Goal: Task Accomplishment & Management: Manage account settings

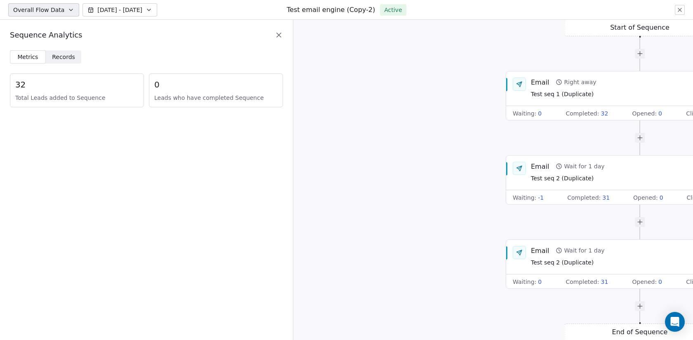
click at [280, 38] on icon at bounding box center [279, 35] width 8 height 8
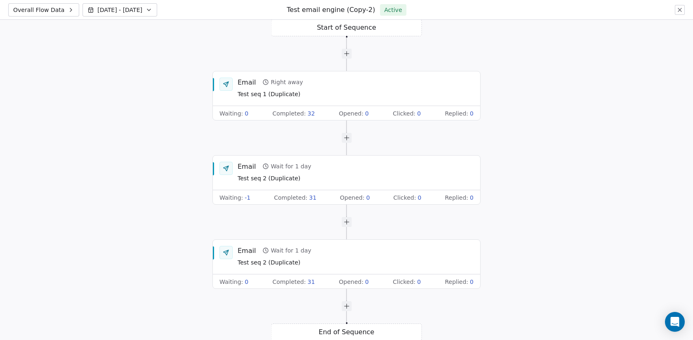
click at [52, 7] on span "Overall Flow Data" at bounding box center [38, 10] width 51 height 8
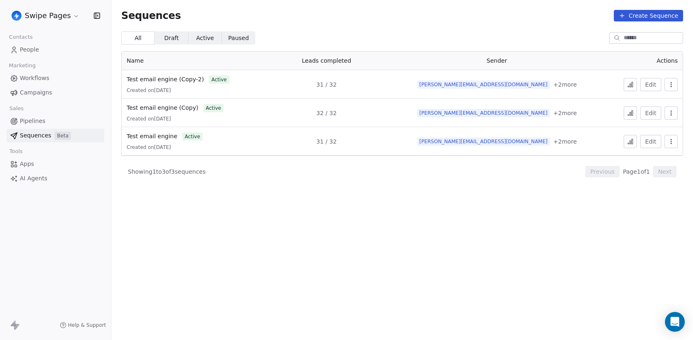
click at [671, 83] on icon "button" at bounding box center [671, 84] width 7 height 7
click at [650, 125] on span "Delete" at bounding box center [653, 129] width 19 height 9
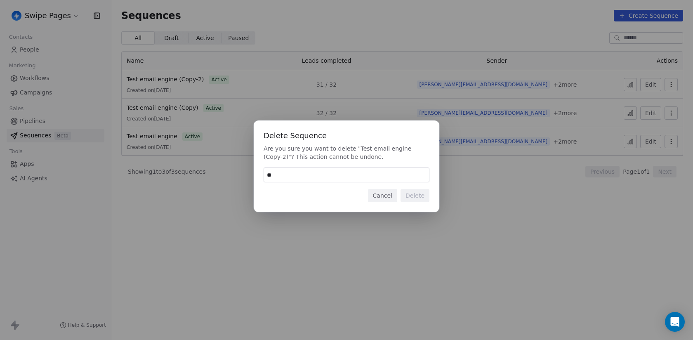
type input "**"
click at [393, 194] on button "Cancel" at bounding box center [382, 195] width 29 height 13
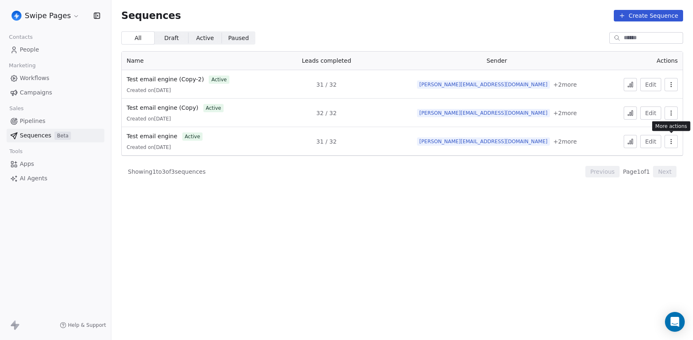
click at [672, 142] on icon "button" at bounding box center [671, 141] width 7 height 7
click at [659, 174] on span "Duplicate" at bounding box center [658, 173] width 28 height 9
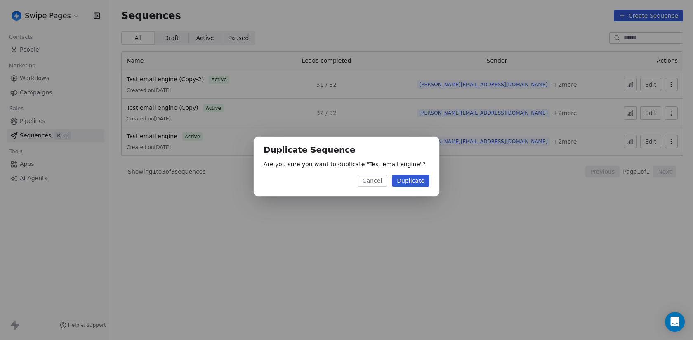
click at [405, 181] on button "Duplicate" at bounding box center [411, 181] width 38 height 12
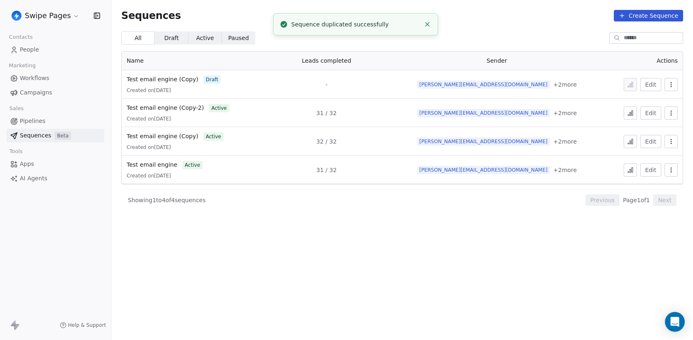
click at [650, 86] on button "Edit" at bounding box center [650, 84] width 21 height 13
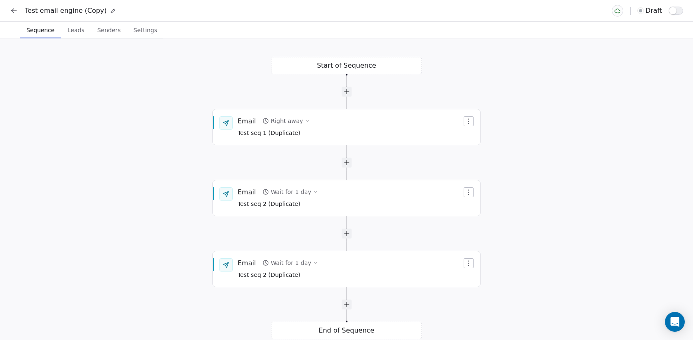
click at [111, 13] on button at bounding box center [112, 10] width 9 height 9
click at [95, 12] on div "**********" at bounding box center [62, 11] width 74 height 10
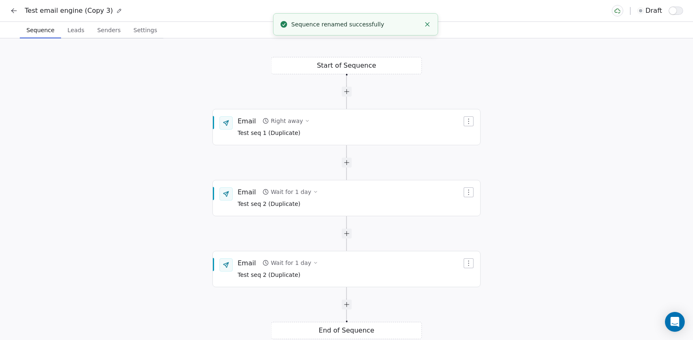
click at [78, 31] on span "Leads" at bounding box center [76, 30] width 24 height 12
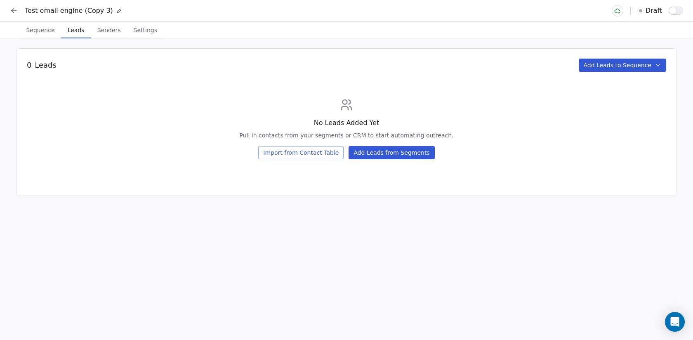
click at [391, 158] on button "Add Leads from Segments" at bounding box center [391, 152] width 86 height 13
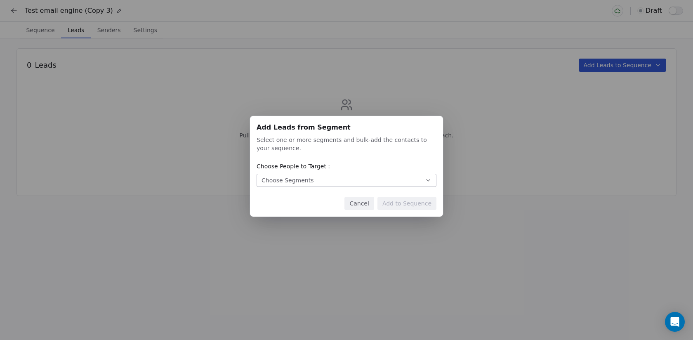
click at [364, 178] on button "Choose Segments" at bounding box center [347, 180] width 180 height 13
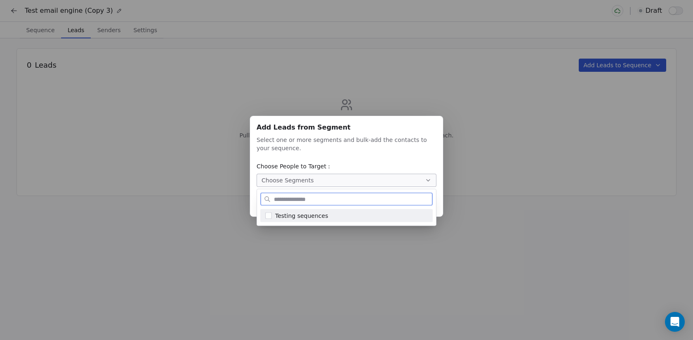
click at [344, 212] on div "Testing sequences" at bounding box center [351, 215] width 153 height 9
click at [503, 162] on div "Add Leads from Segment Add Leads from Segment Select one or more segments and b…" at bounding box center [346, 170] width 693 height 134
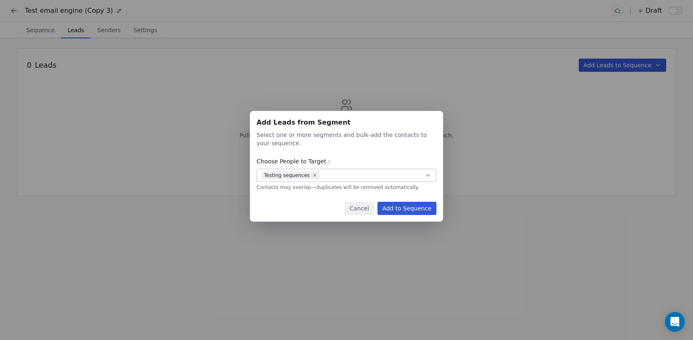
click at [417, 209] on button "Add to Sequence" at bounding box center [406, 208] width 59 height 13
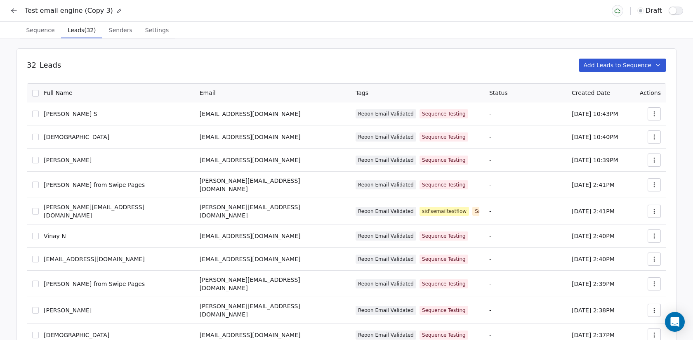
click at [111, 28] on span "Senders" at bounding box center [121, 30] width 30 height 12
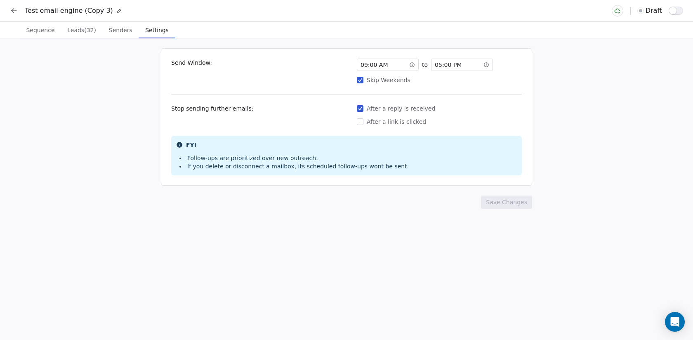
click at [151, 28] on span "Settings" at bounding box center [157, 30] width 30 height 12
click at [362, 82] on button "Skip Weekends" at bounding box center [360, 80] width 7 height 8
click at [508, 201] on button "Save Changes" at bounding box center [506, 201] width 51 height 13
click at [37, 30] on span "Sequence" at bounding box center [40, 30] width 35 height 12
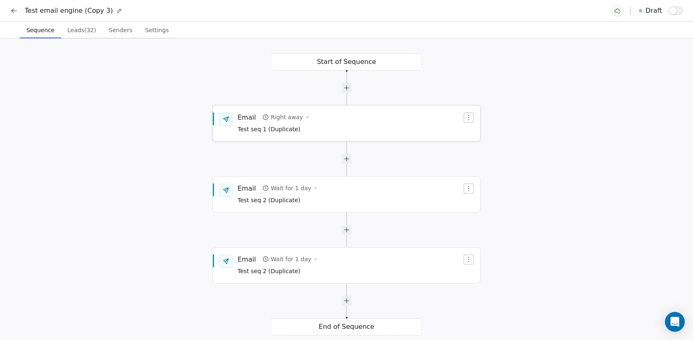
click at [351, 128] on div "Email Right away Test seq 1 (Duplicate)" at bounding box center [350, 123] width 224 height 21
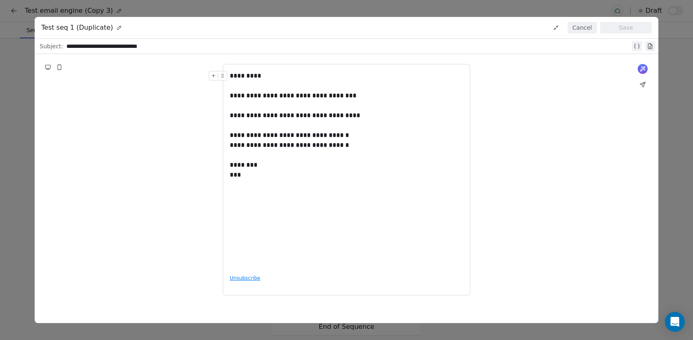
click at [584, 30] on button "Cancel" at bounding box center [581, 28] width 29 height 12
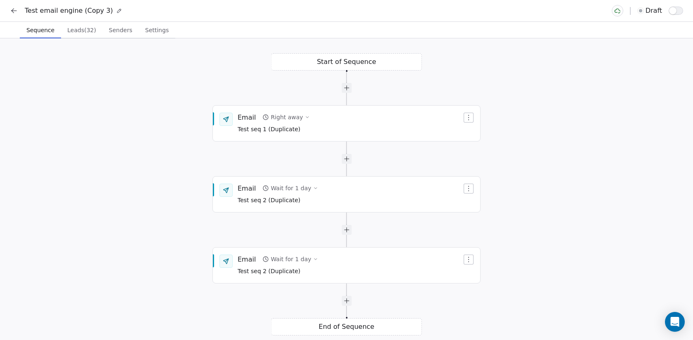
click at [679, 9] on button "button" at bounding box center [676, 11] width 14 height 8
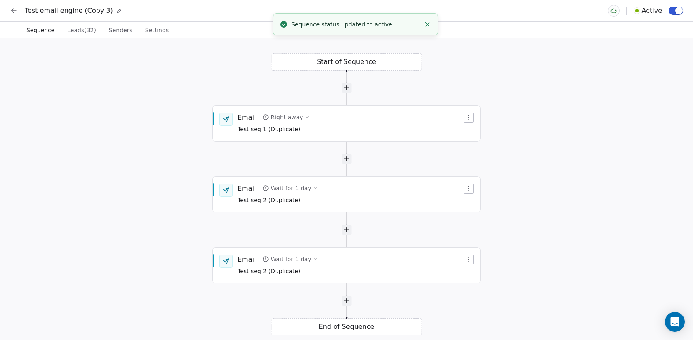
click at [19, 8] on button at bounding box center [14, 11] width 12 height 12
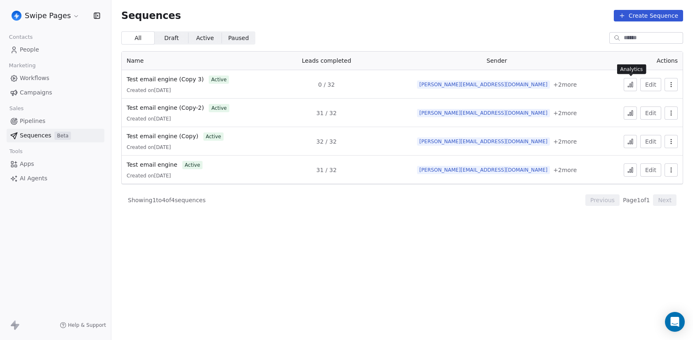
click at [633, 87] on icon at bounding box center [631, 84] width 1 height 5
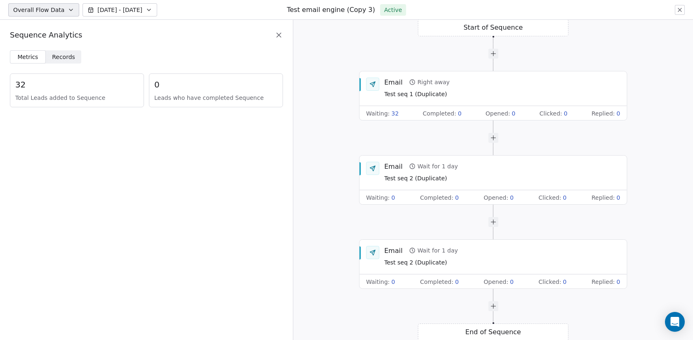
click at [67, 56] on span "Records" at bounding box center [63, 57] width 23 height 9
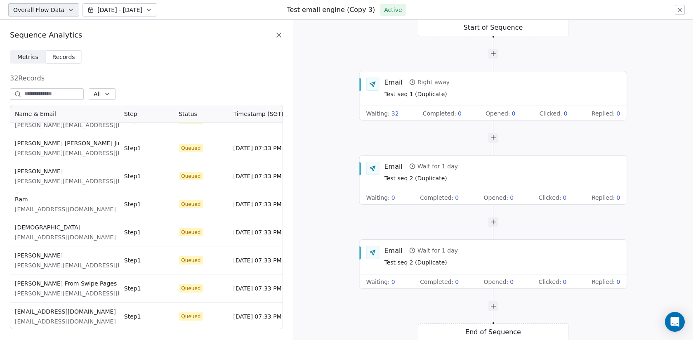
scroll to position [691, 0]
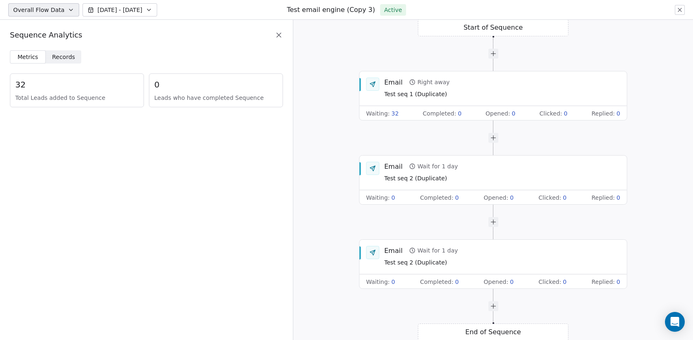
click at [53, 57] on span "Records" at bounding box center [63, 57] width 23 height 9
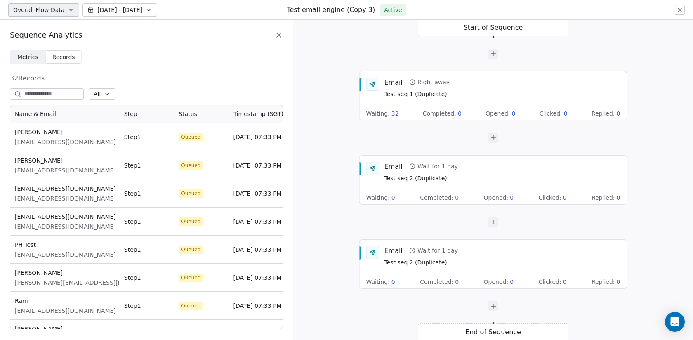
scroll to position [224, 273]
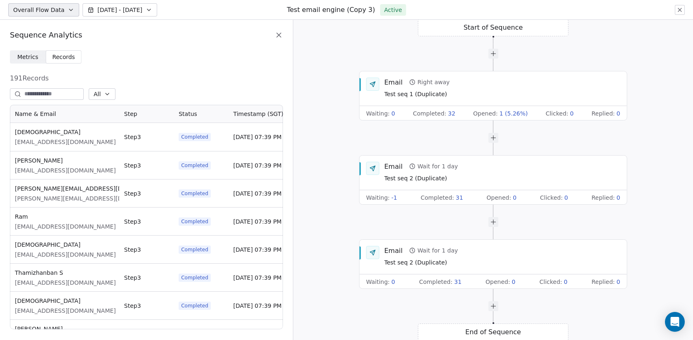
click at [277, 33] on icon at bounding box center [279, 35] width 4 height 4
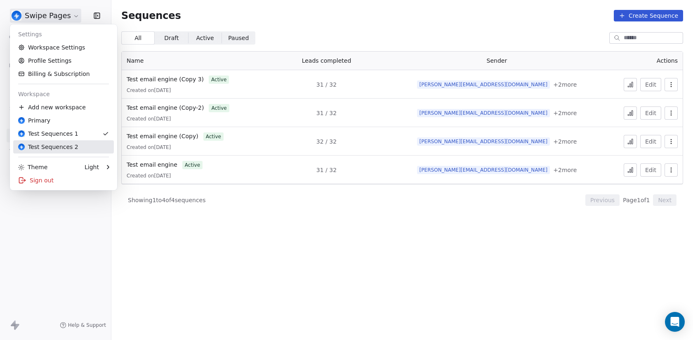
click at [84, 144] on div "Test Sequences 2" at bounding box center [63, 147] width 91 height 8
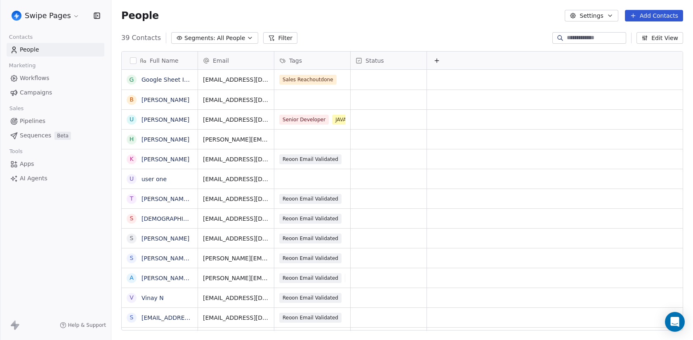
scroll to position [299, 581]
click at [63, 133] on span "Beta" at bounding box center [62, 136] width 16 height 8
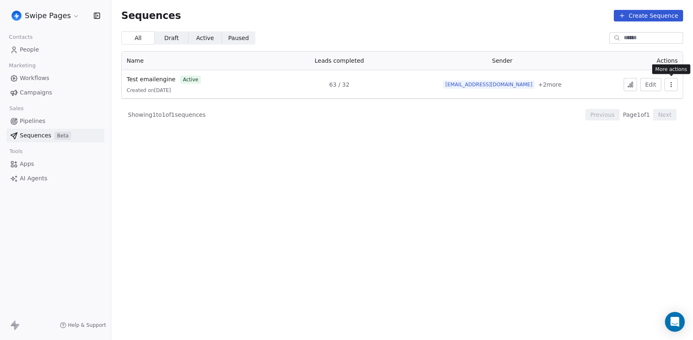
click at [668, 82] on icon "button" at bounding box center [671, 84] width 7 height 7
click at [531, 108] on html "Swipe Pages Contacts People Marketing Workflows Campaigns Sales Pipelines Seque…" at bounding box center [346, 170] width 693 height 340
click at [673, 81] on icon "button" at bounding box center [671, 84] width 7 height 7
click at [657, 115] on span "Duplicate" at bounding box center [658, 116] width 28 height 9
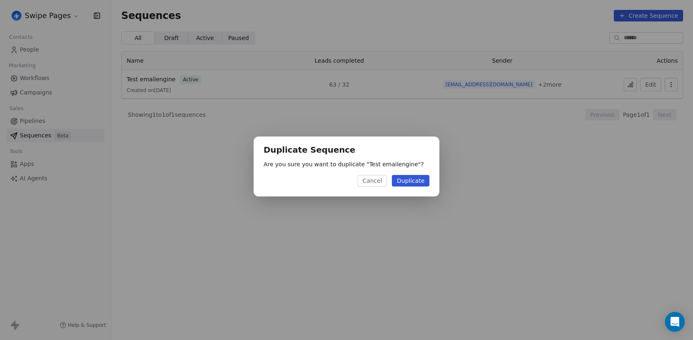
click at [408, 180] on button "Duplicate" at bounding box center [411, 181] width 38 height 12
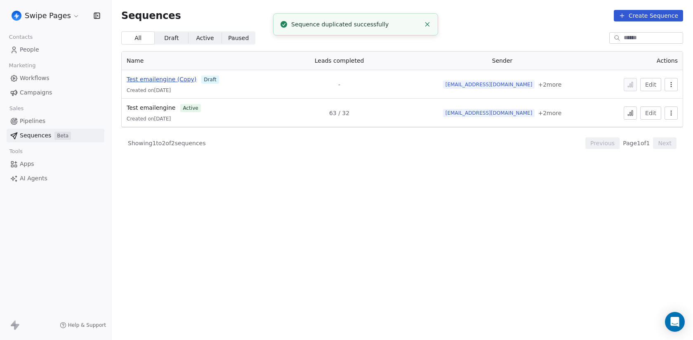
click at [173, 80] on span "Test emailengine (Copy)" at bounding box center [162, 79] width 70 height 7
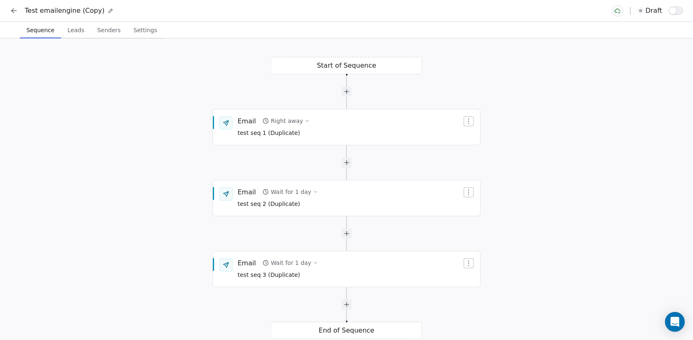
click at [113, 34] on span "Senders" at bounding box center [109, 30] width 30 height 12
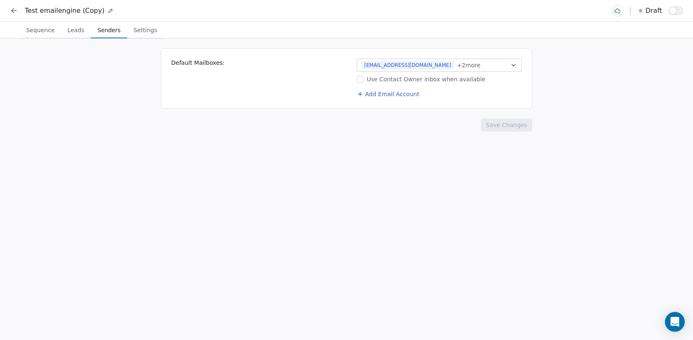
click at [42, 33] on span "Sequence" at bounding box center [40, 30] width 35 height 12
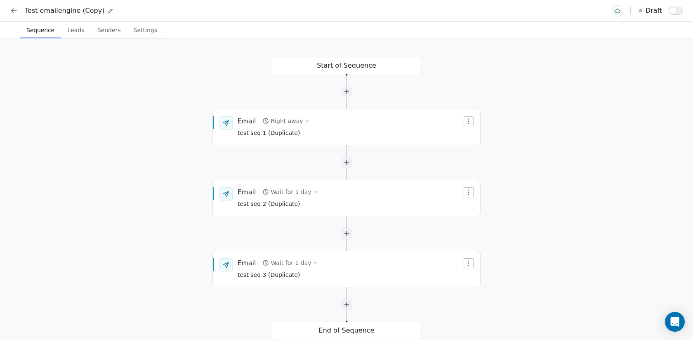
click at [78, 33] on span "Leads" at bounding box center [76, 30] width 24 height 12
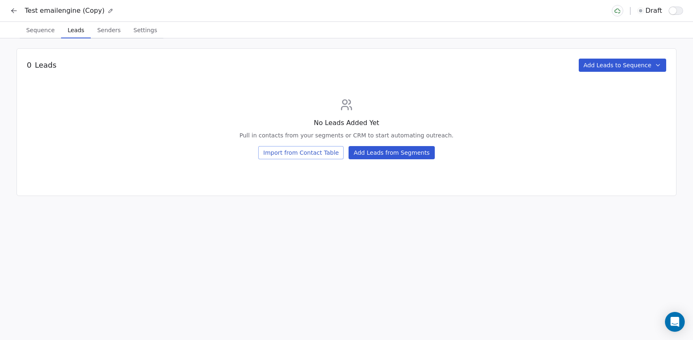
click at [332, 152] on button "Import from Contact Table" at bounding box center [300, 152] width 85 height 13
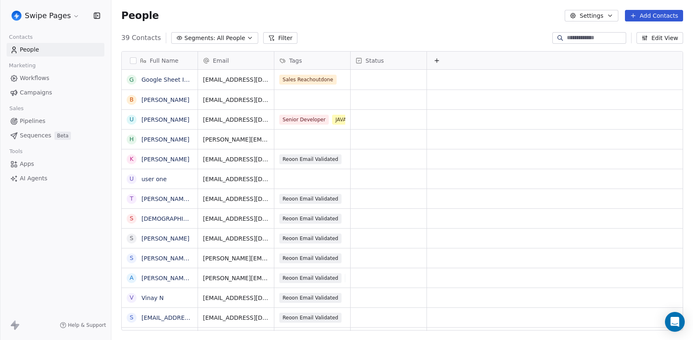
scroll to position [299, 581]
click at [134, 57] on button "button" at bounding box center [133, 60] width 7 height 7
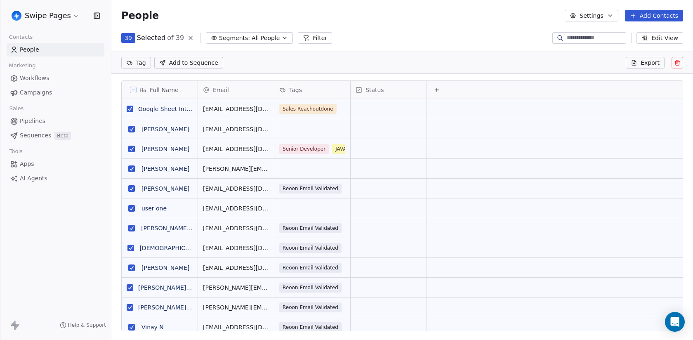
scroll to position [270, 581]
click at [131, 110] on button "grid" at bounding box center [130, 109] width 7 height 7
click at [131, 129] on button "grid" at bounding box center [131, 129] width 7 height 7
click at [131, 148] on button "grid" at bounding box center [131, 149] width 7 height 7
click at [131, 170] on button "grid" at bounding box center [131, 168] width 7 height 7
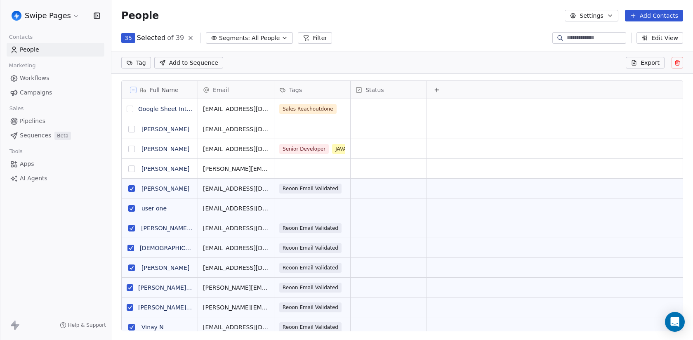
click at [131, 189] on button "grid" at bounding box center [131, 188] width 7 height 7
click at [132, 209] on button "grid" at bounding box center [131, 208] width 7 height 7
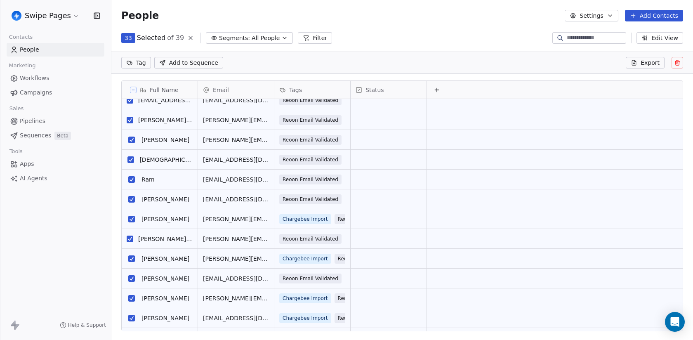
scroll to position [247, 0]
click at [132, 199] on button "grid" at bounding box center [131, 199] width 7 height 7
click at [210, 63] on span "Add to Sequence" at bounding box center [193, 63] width 49 height 8
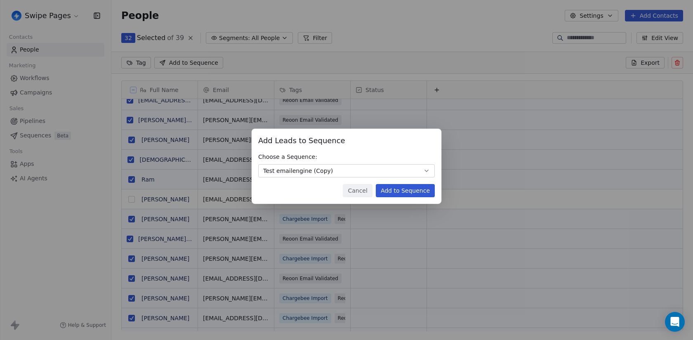
click at [397, 186] on button "Add to Sequence" at bounding box center [405, 190] width 59 height 13
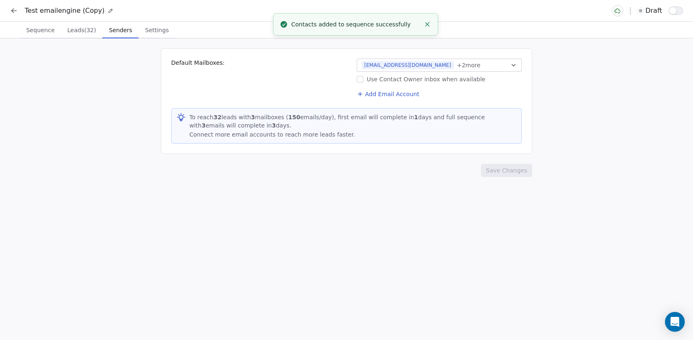
click at [119, 28] on span "Senders" at bounding box center [121, 30] width 30 height 12
click at [165, 29] on span "Settings" at bounding box center [157, 30] width 30 height 12
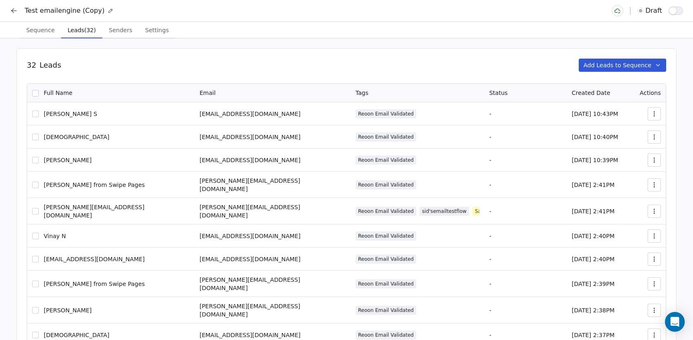
click at [92, 29] on span "Leads (32)" at bounding box center [81, 30] width 35 height 12
click at [38, 26] on span "Sequence" at bounding box center [40, 30] width 35 height 12
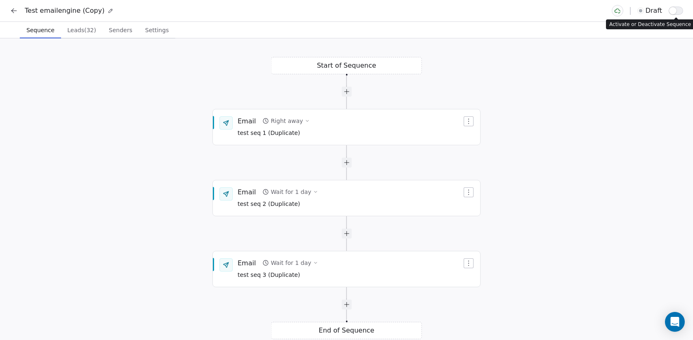
click at [677, 10] on button "button" at bounding box center [676, 11] width 14 height 8
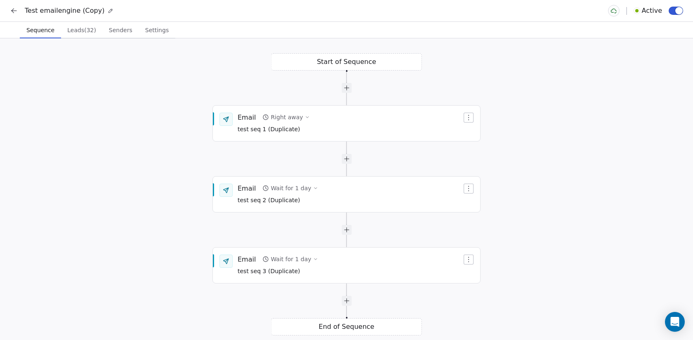
click at [15, 8] on icon at bounding box center [14, 11] width 8 height 8
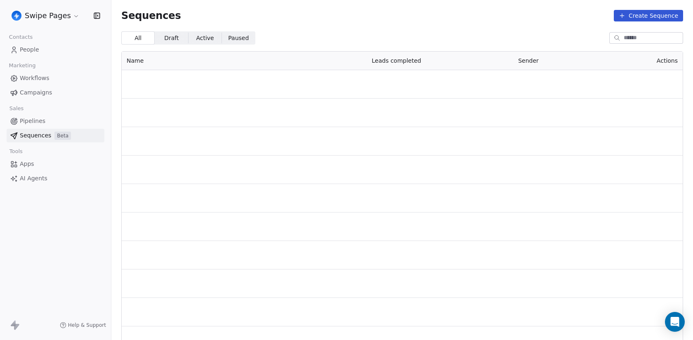
click at [38, 14] on html "Swipe Pages Contacts People Marketing Workflows Campaigns Sales Pipelines Seque…" at bounding box center [346, 170] width 693 height 340
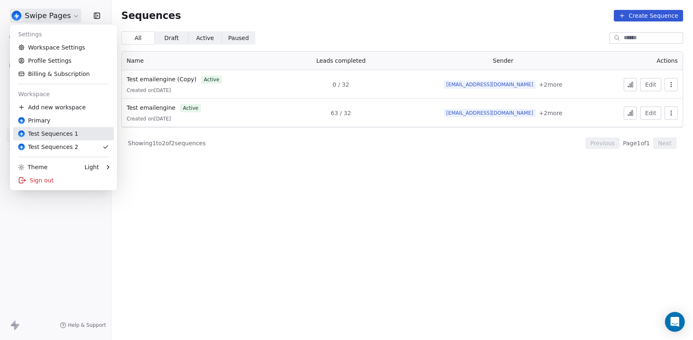
click at [60, 134] on div "Test Sequences 1" at bounding box center [48, 133] width 60 height 8
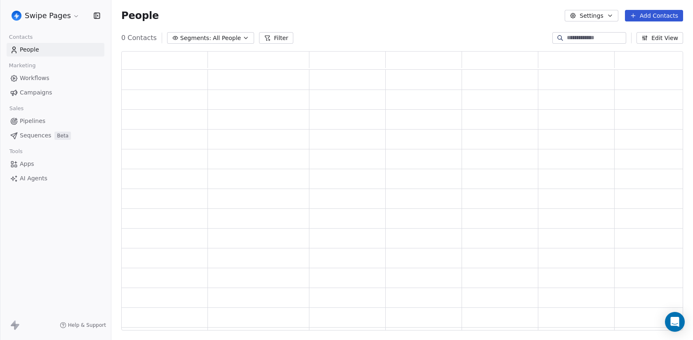
scroll to position [279, 562]
click at [27, 17] on html "Swipe Pages Contacts People Marketing Workflows Campaigns Sales Pipelines Seque…" at bounding box center [346, 170] width 693 height 340
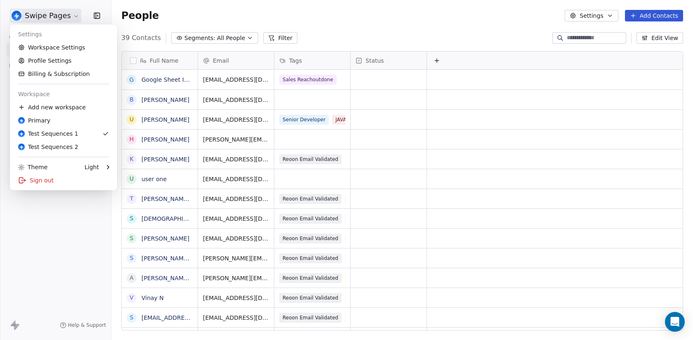
scroll to position [299, 581]
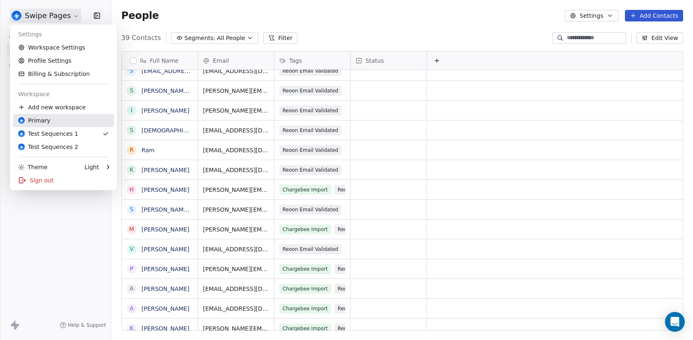
click at [48, 115] on link "Primary" at bounding box center [63, 120] width 101 height 13
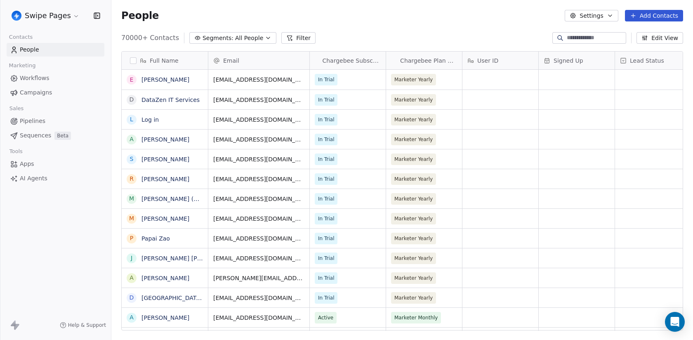
click at [61, 139] on span "Beta" at bounding box center [62, 136] width 16 height 8
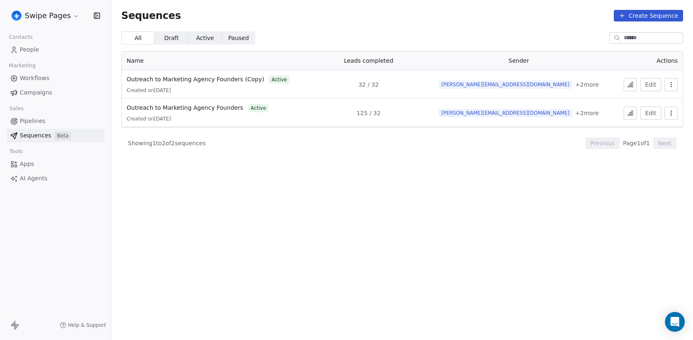
click at [671, 85] on icon "button" at bounding box center [671, 84] width 7 height 7
click at [647, 113] on span "Duplicate" at bounding box center [658, 116] width 28 height 9
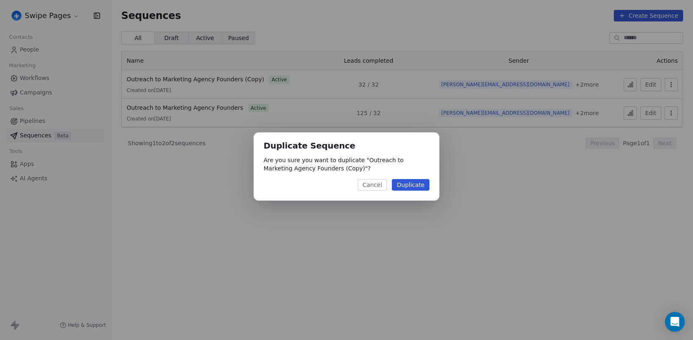
click at [414, 187] on button "Duplicate" at bounding box center [411, 185] width 38 height 12
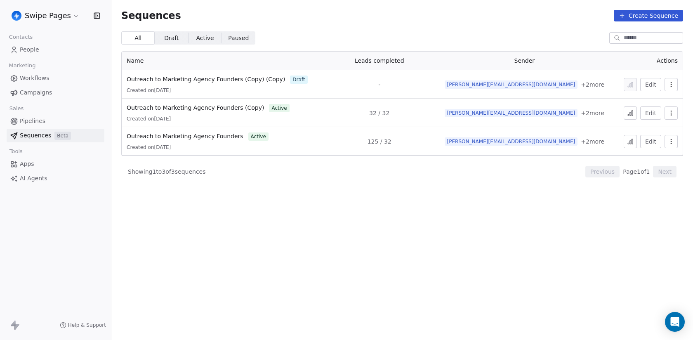
click at [659, 84] on button "Edit" at bounding box center [650, 84] width 21 height 13
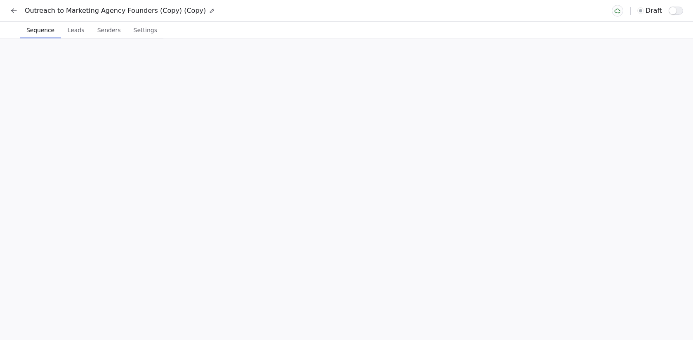
click at [83, 29] on span "Leads" at bounding box center [76, 30] width 24 height 12
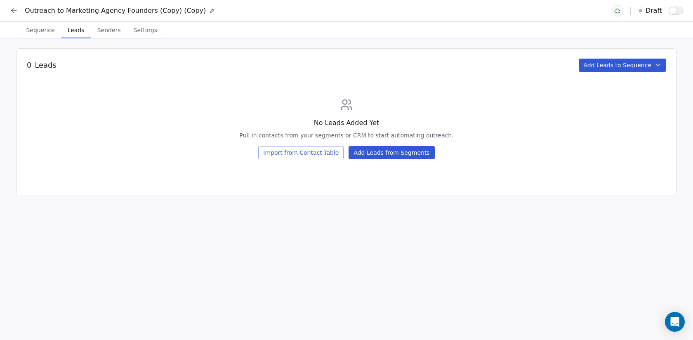
click at [318, 153] on button "Import from Contact Table" at bounding box center [300, 152] width 85 height 13
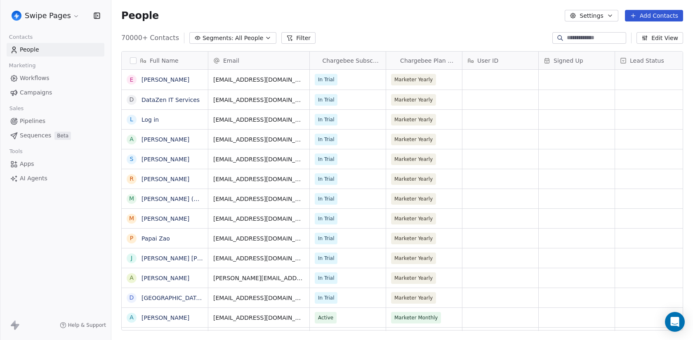
scroll to position [299, 581]
click at [252, 38] on span "All People" at bounding box center [249, 38] width 28 height 9
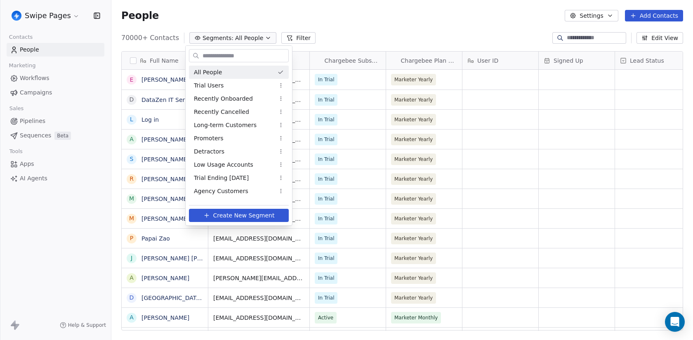
click at [233, 39] on html "Swipe Pages Contacts People Marketing Workflows Campaigns Sales Pipelines Seque…" at bounding box center [346, 170] width 693 height 340
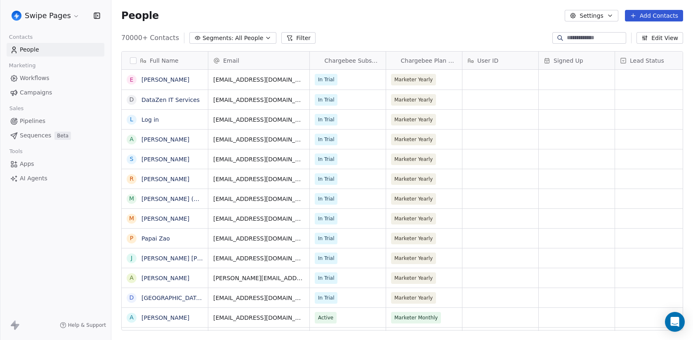
click at [46, 120] on link "Pipelines" at bounding box center [56, 121] width 98 height 14
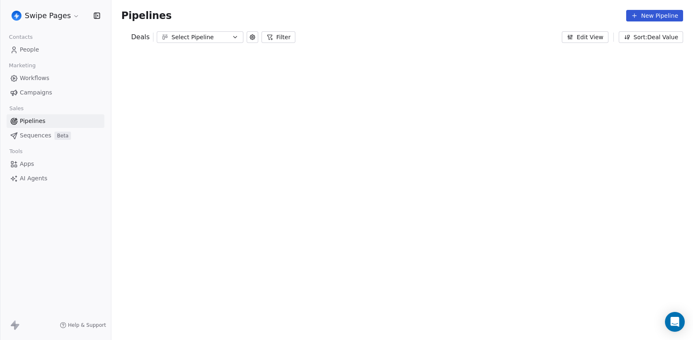
click at [46, 132] on div "Swipe Pages Contacts People Marketing Workflows Campaigns Sales Pipelines Seque…" at bounding box center [346, 170] width 693 height 340
click at [49, 141] on link "Sequences Beta" at bounding box center [56, 136] width 98 height 14
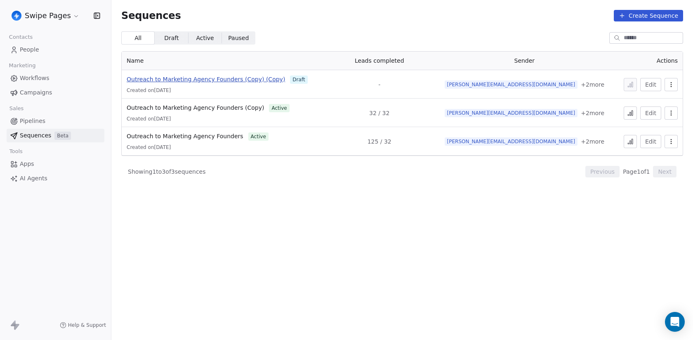
click at [233, 78] on span "Outreach to Marketing Agency Founders (Copy) (Copy)" at bounding box center [206, 79] width 158 height 7
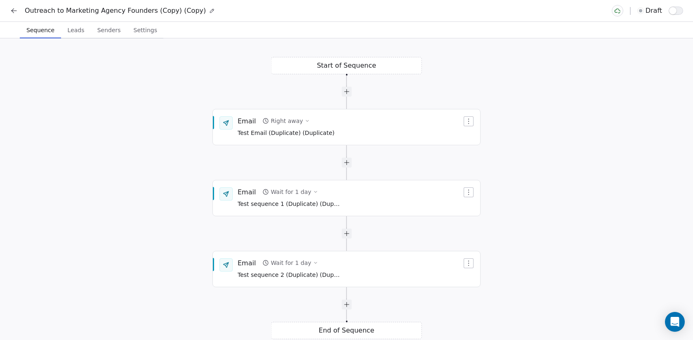
click at [82, 28] on span "Leads" at bounding box center [76, 30] width 24 height 12
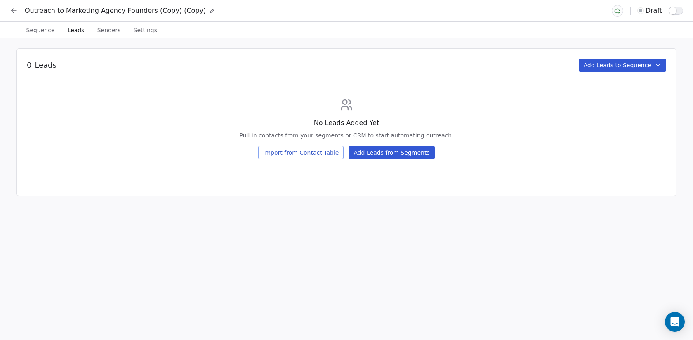
click at [319, 155] on button "Import from Contact Table" at bounding box center [300, 152] width 85 height 13
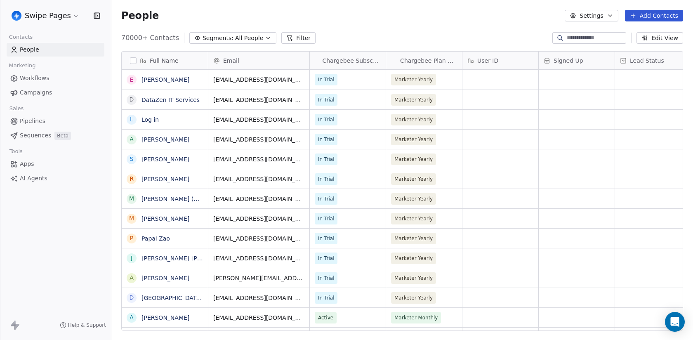
scroll to position [299, 581]
click at [55, 134] on span "Beta" at bounding box center [62, 136] width 16 height 8
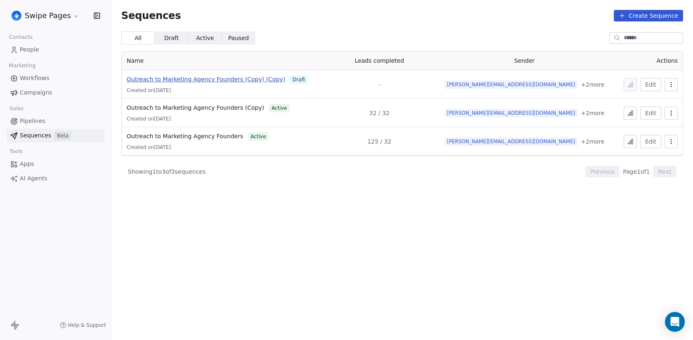
click at [217, 77] on span "Outreach to Marketing Agency Founders (Copy) (Copy)" at bounding box center [206, 79] width 158 height 7
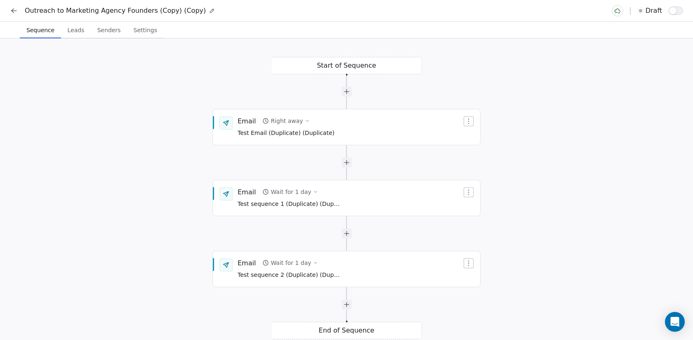
click at [80, 29] on span "Leads" at bounding box center [76, 30] width 24 height 12
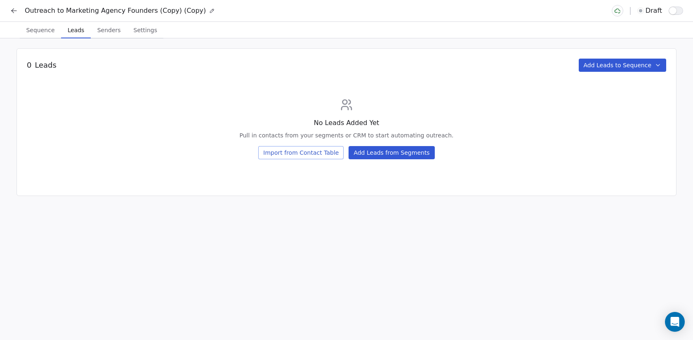
click at [105, 33] on span "Senders" at bounding box center [109, 30] width 30 height 12
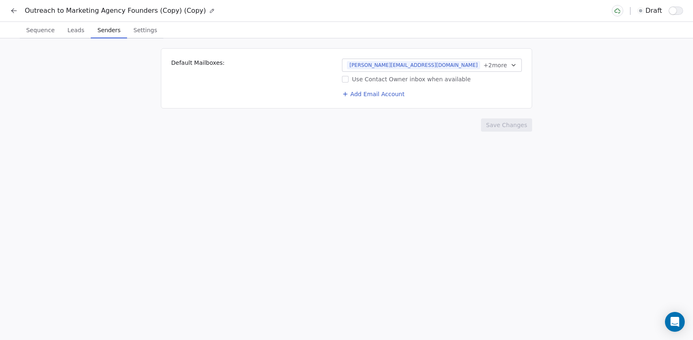
click at [72, 31] on span "Leads" at bounding box center [76, 30] width 24 height 12
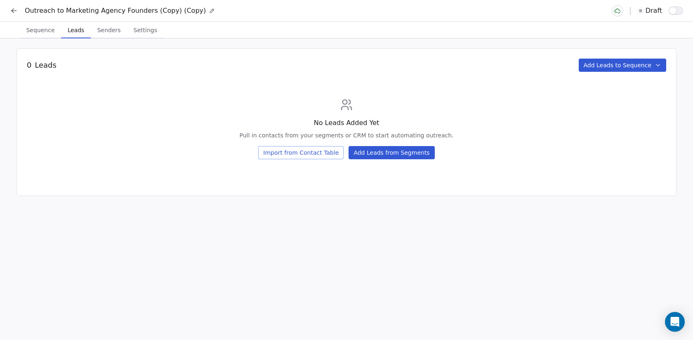
click at [372, 155] on button "Add Leads from Segments" at bounding box center [391, 152] width 86 height 13
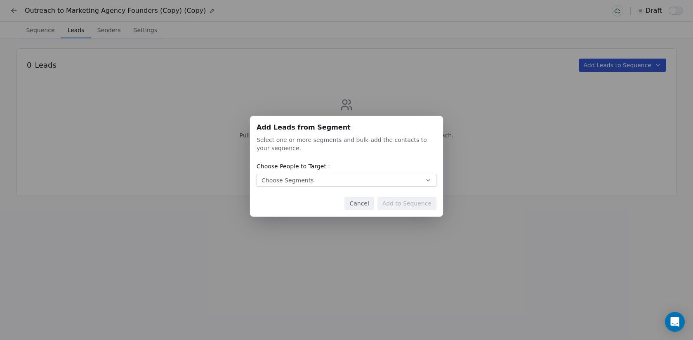
click at [365, 177] on button "Choose Segments" at bounding box center [347, 180] width 180 height 13
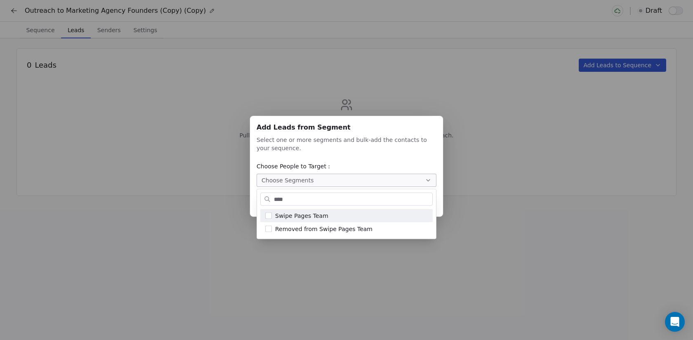
type input "****"
click at [318, 216] on span "Swipe Pages Team" at bounding box center [301, 215] width 53 height 9
click at [285, 268] on div "Add Leads from Segment Add Leads from Segment Select one or more segments and b…" at bounding box center [346, 170] width 693 height 340
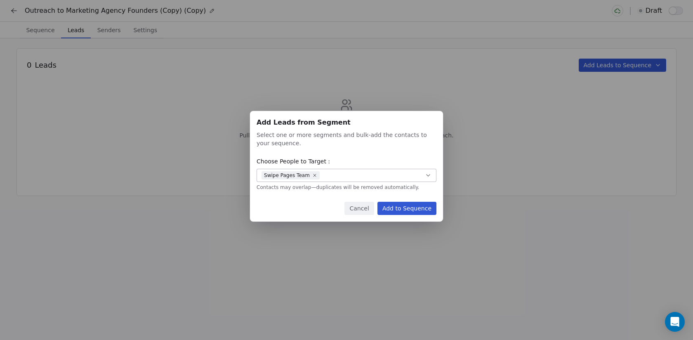
click at [400, 210] on button "Add to Sequence" at bounding box center [406, 208] width 59 height 13
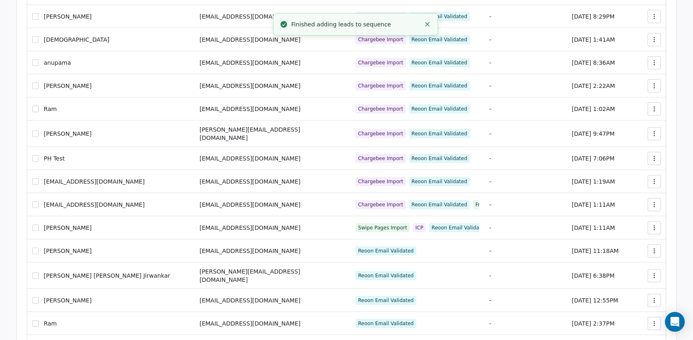
scroll to position [705, 0]
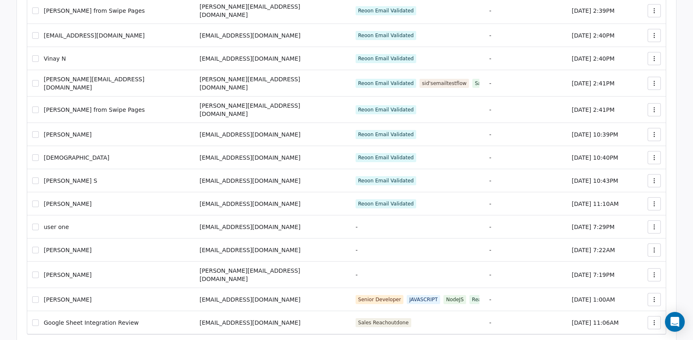
click at [35, 319] on button "button" at bounding box center [35, 322] width 7 height 7
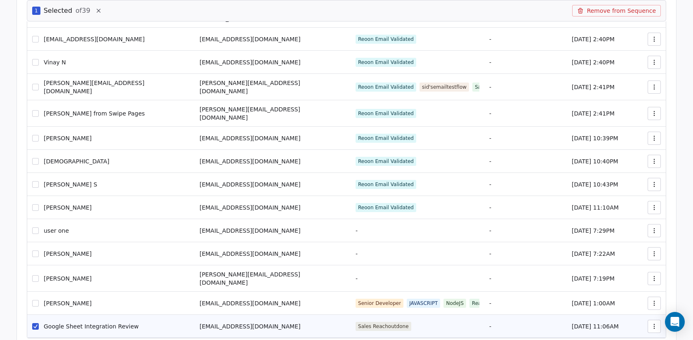
scroll to position [727, 0]
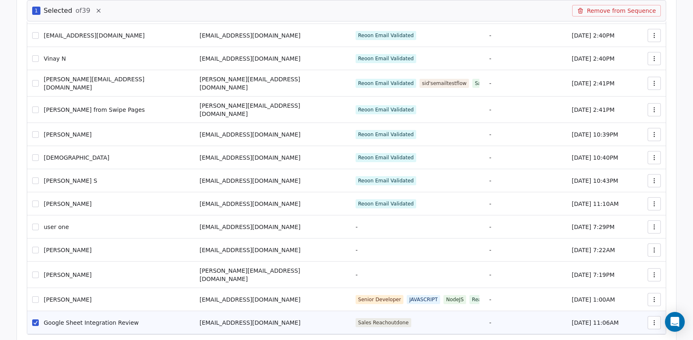
click at [35, 296] on button "button" at bounding box center [35, 299] width 7 height 7
click at [36, 271] on button "button" at bounding box center [35, 274] width 7 height 7
click at [34, 247] on button "button" at bounding box center [35, 250] width 7 height 7
click at [35, 224] on button "button" at bounding box center [35, 227] width 7 height 7
click at [35, 200] on button "button" at bounding box center [35, 203] width 7 height 7
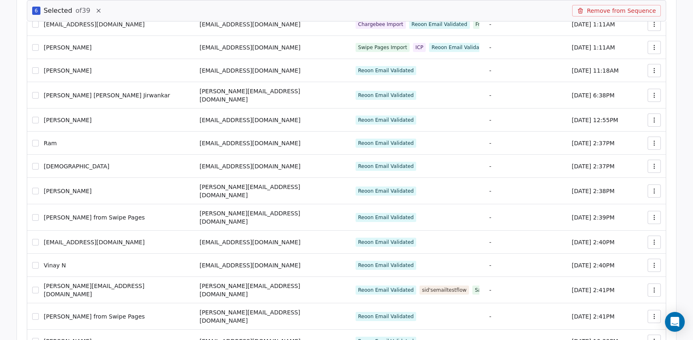
scroll to position [519, 0]
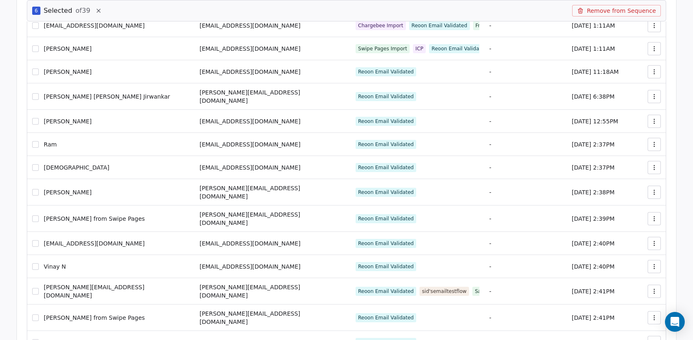
click at [33, 118] on button "button" at bounding box center [35, 121] width 7 height 7
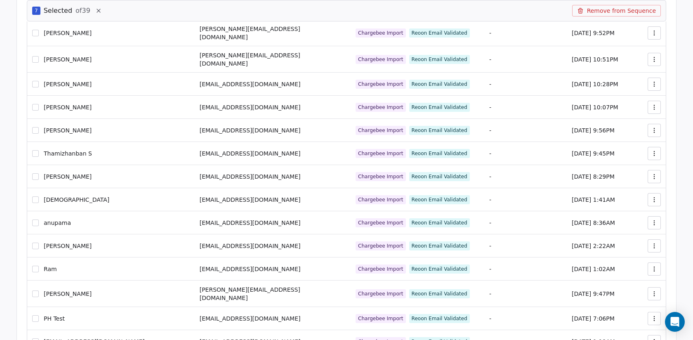
scroll to position [0, 0]
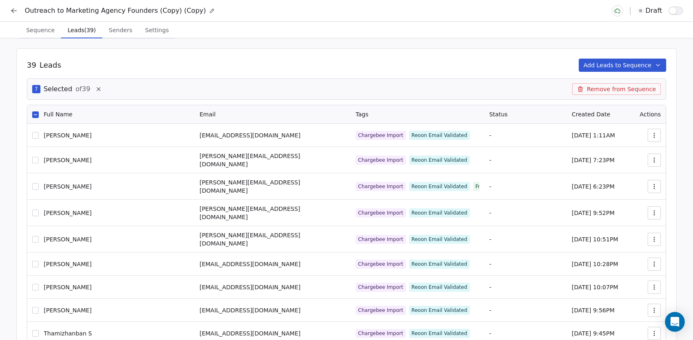
click at [649, 87] on button "Remove from Sequence" at bounding box center [616, 89] width 89 height 12
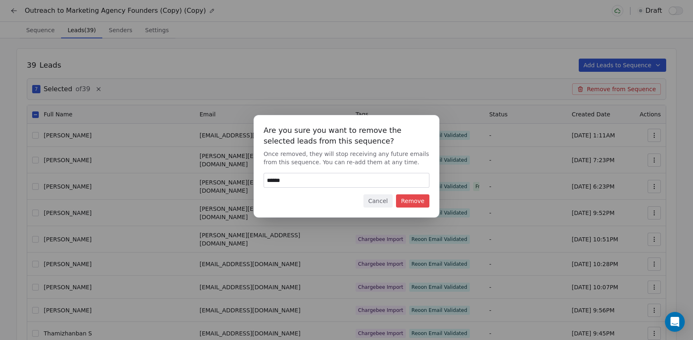
type input "******"
click at [419, 205] on button "Remove" at bounding box center [412, 200] width 33 height 13
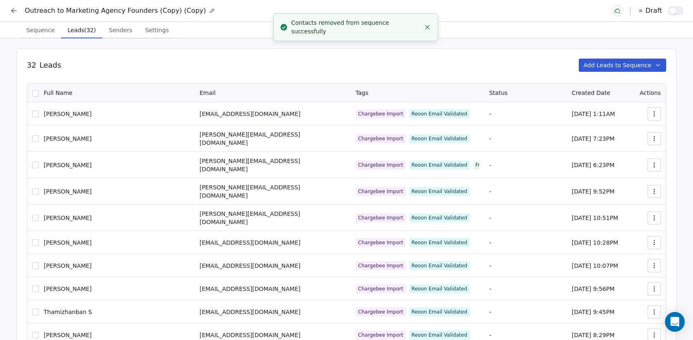
click at [157, 31] on span "Settings" at bounding box center [157, 30] width 30 height 12
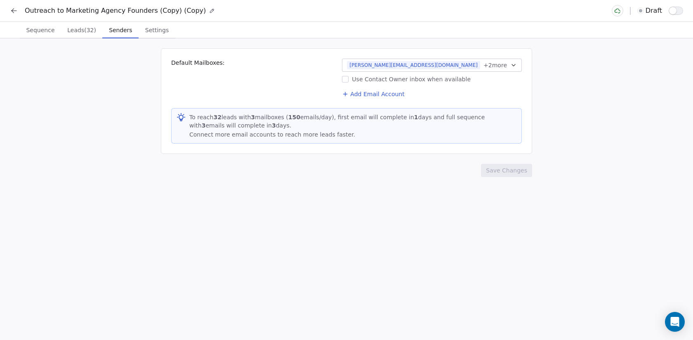
click at [120, 33] on span "Senders" at bounding box center [121, 30] width 30 height 12
click at [85, 28] on span "Leads (32)" at bounding box center [81, 30] width 35 height 12
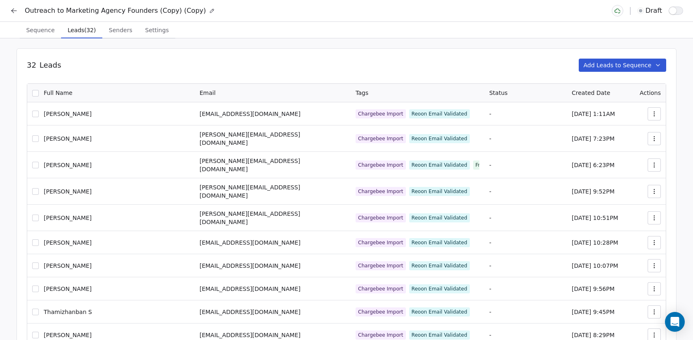
click at [43, 27] on span "Sequence" at bounding box center [40, 30] width 35 height 12
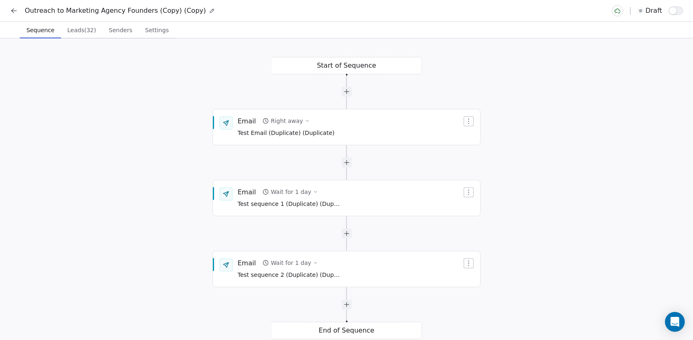
click at [677, 12] on button "button" at bounding box center [676, 11] width 14 height 8
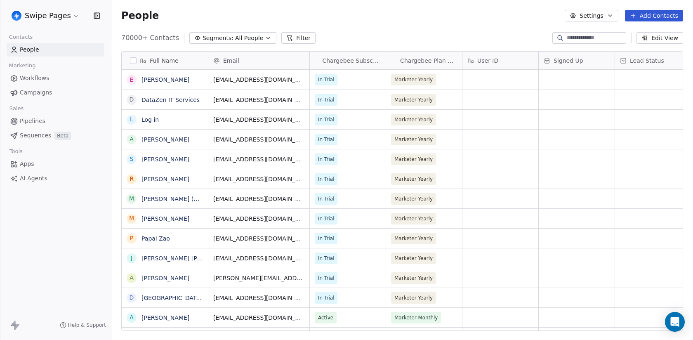
scroll to position [299, 581]
